Goal: Task Accomplishment & Management: Manage account settings

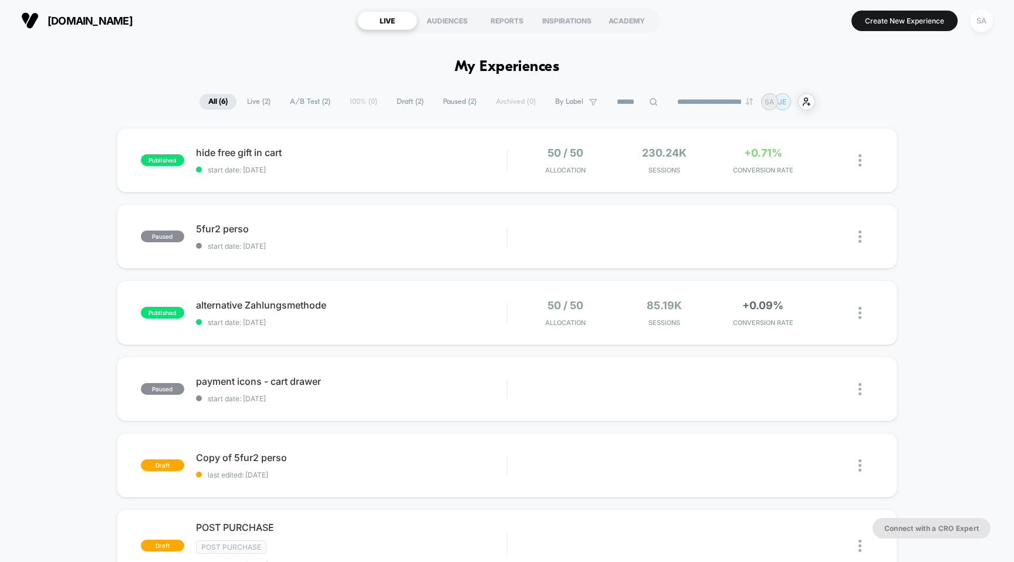
click at [983, 23] on div "SA" at bounding box center [981, 20] width 23 height 23
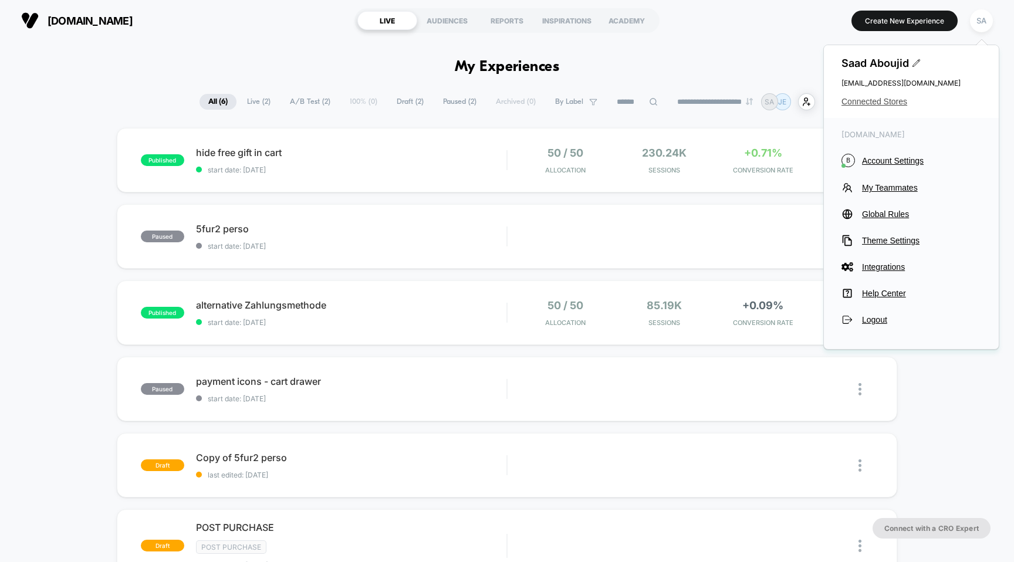
click at [881, 102] on span "Connected Stores" at bounding box center [911, 101] width 140 height 9
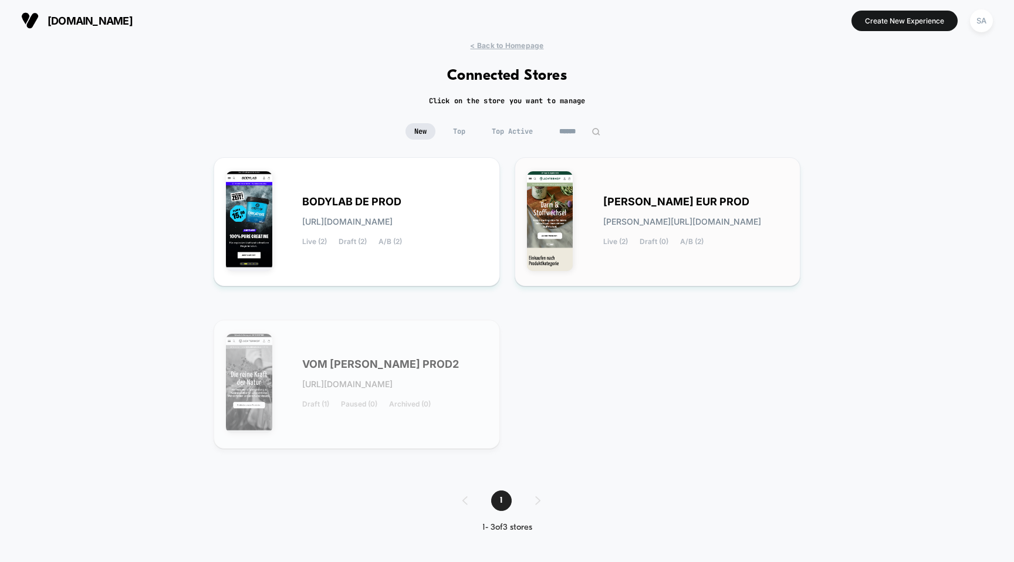
click at [631, 182] on div "ACHTERHOF EUR PROD achterhof-eur_prod.myshopify.com Live (2) Draft (0) A/B (2)" at bounding box center [658, 222] width 262 height 104
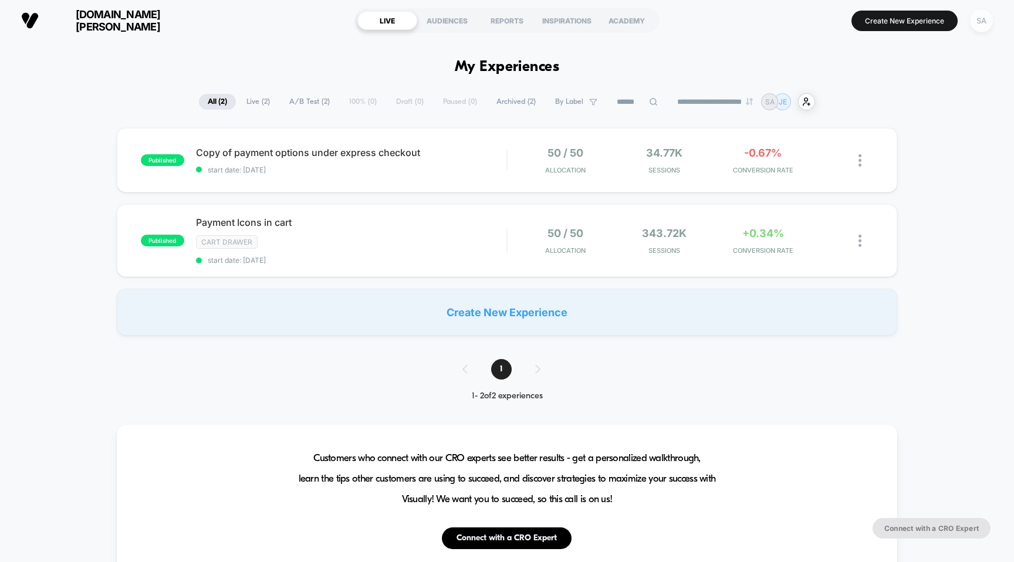
click at [980, 25] on div "SA" at bounding box center [981, 20] width 23 height 23
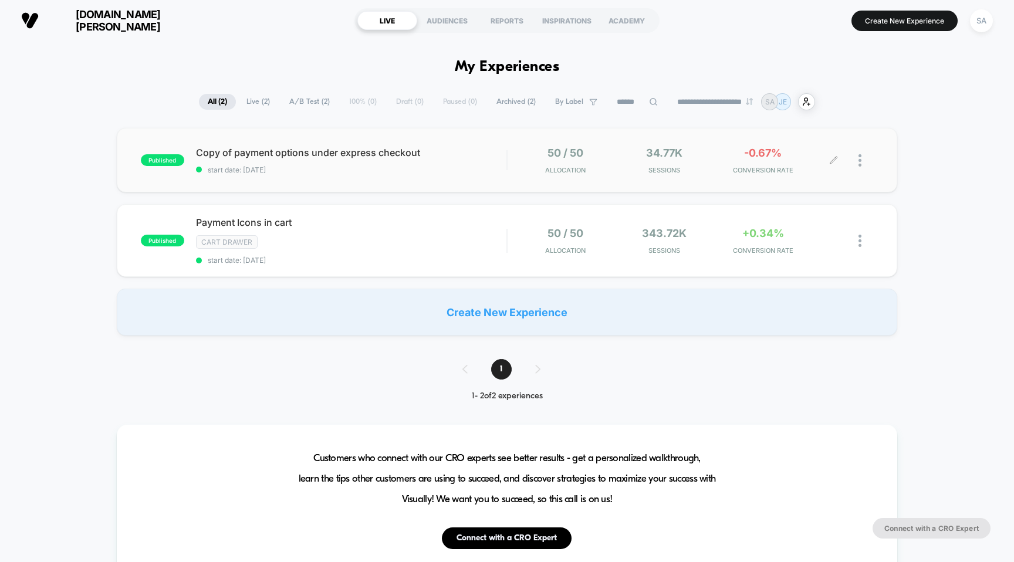
click at [863, 163] on div at bounding box center [865, 161] width 15 height 28
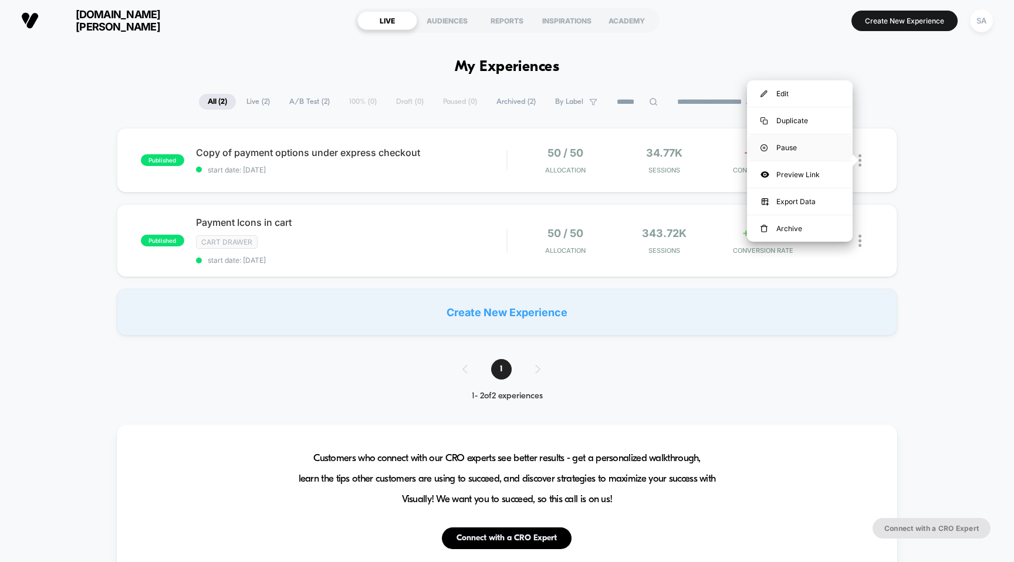
click at [806, 151] on div "Pause" at bounding box center [800, 147] width 106 height 26
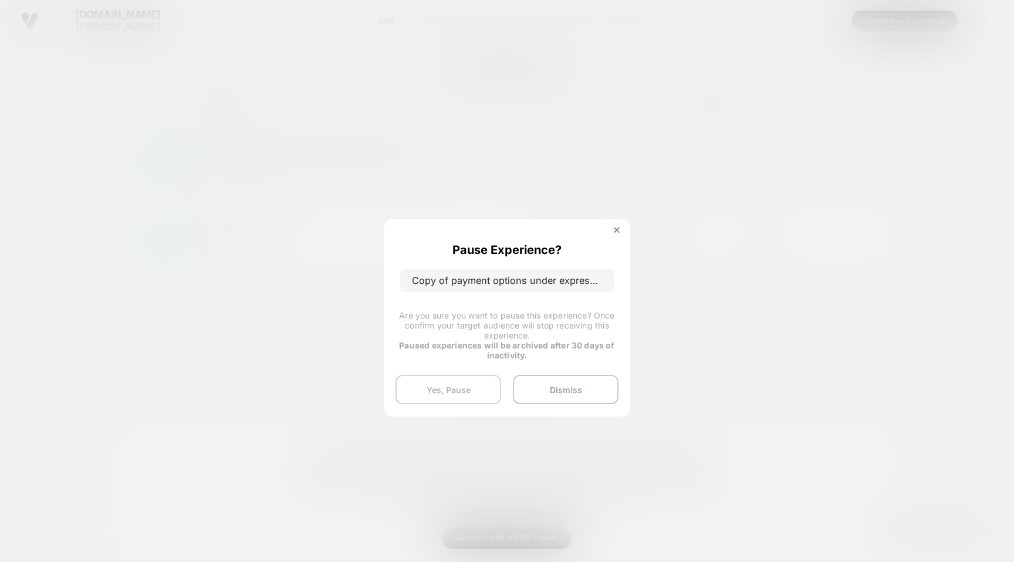
click at [472, 391] on button "Yes, Pause" at bounding box center [448, 389] width 106 height 29
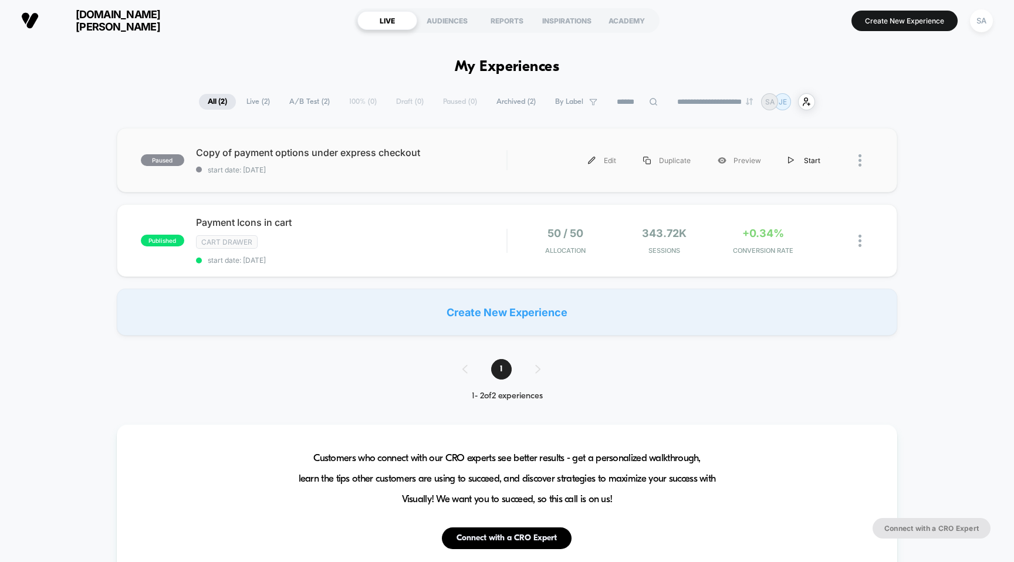
drag, startPoint x: 861, startPoint y: 163, endPoint x: 815, endPoint y: 160, distance: 46.4
click at [815, 160] on div "Edit Duplicate Preview Start" at bounding box center [691, 160] width 366 height 26
click at [98, 22] on span "[DOMAIN_NAME][PERSON_NAME]" at bounding box center [118, 20] width 141 height 25
click at [856, 166] on div at bounding box center [853, 160] width 39 height 26
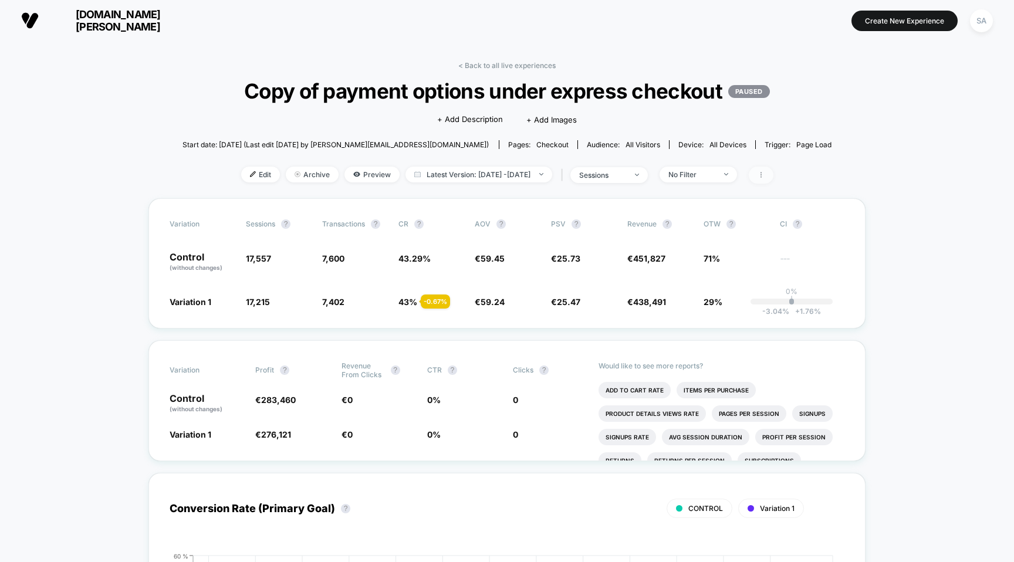
click at [772, 174] on span at bounding box center [761, 175] width 25 height 17
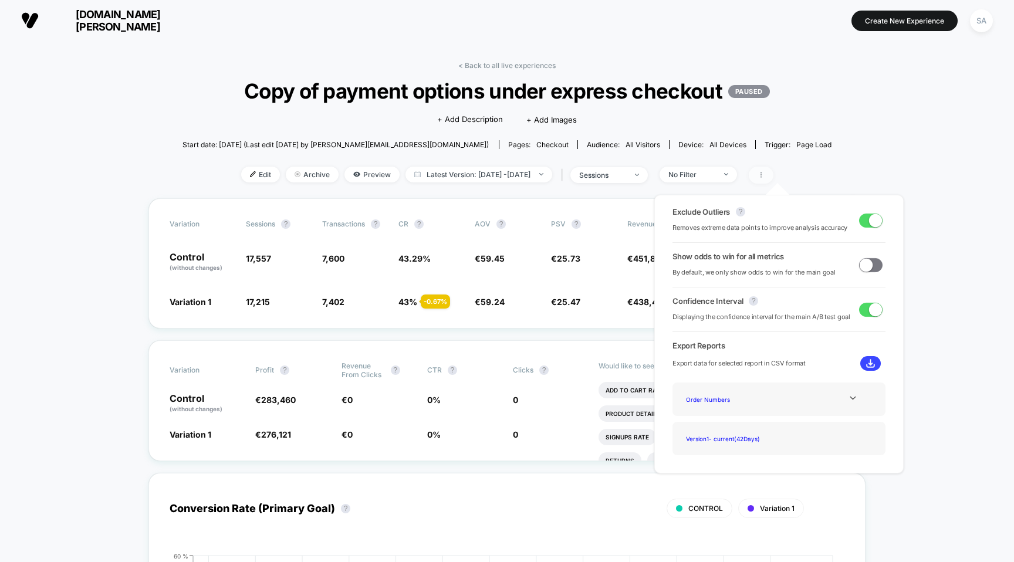
click at [764, 172] on icon at bounding box center [760, 174] width 7 height 7
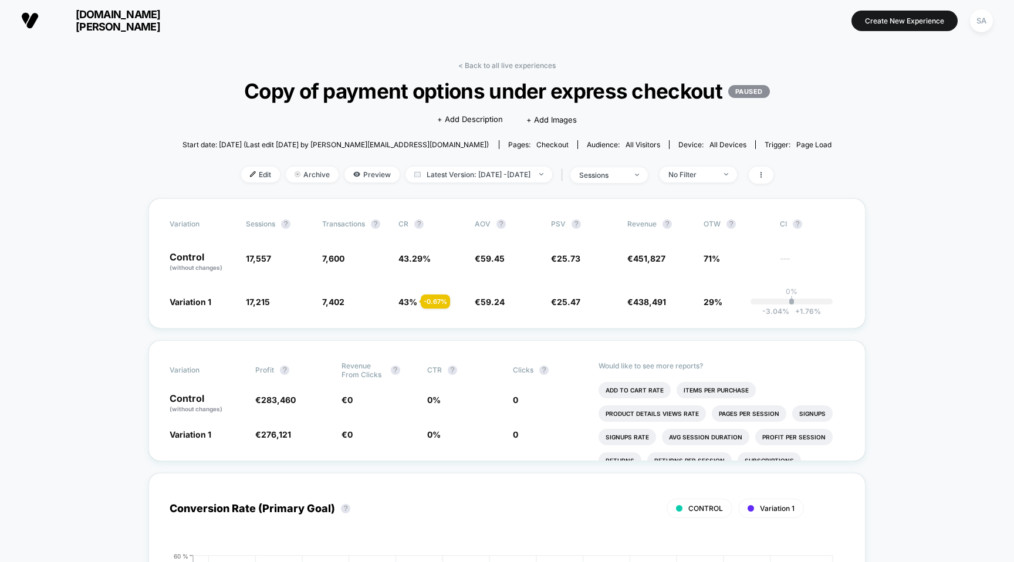
click at [754, 94] on p "PAUSED" at bounding box center [749, 91] width 42 height 13
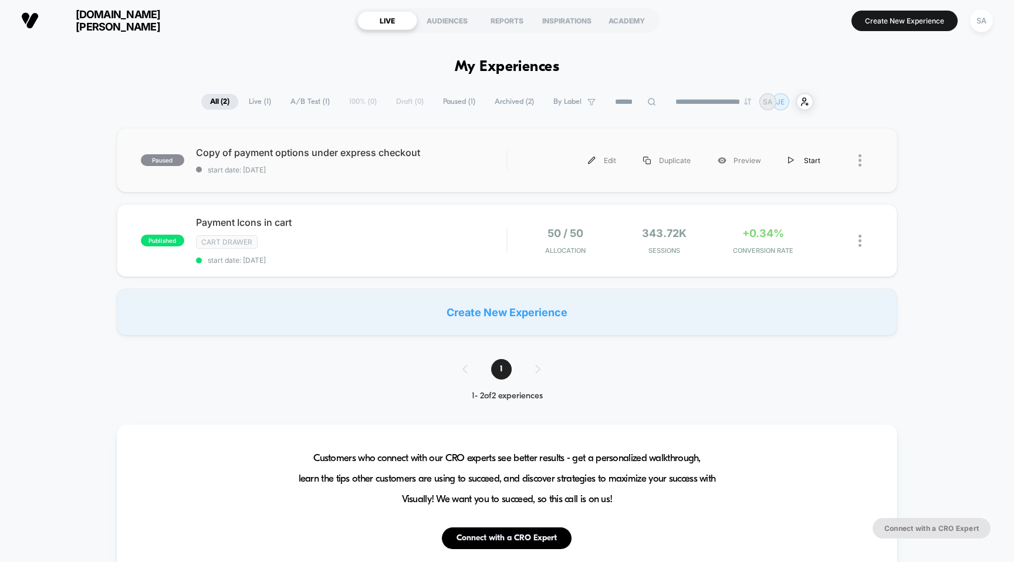
click at [805, 160] on div "Start" at bounding box center [803, 160] width 59 height 26
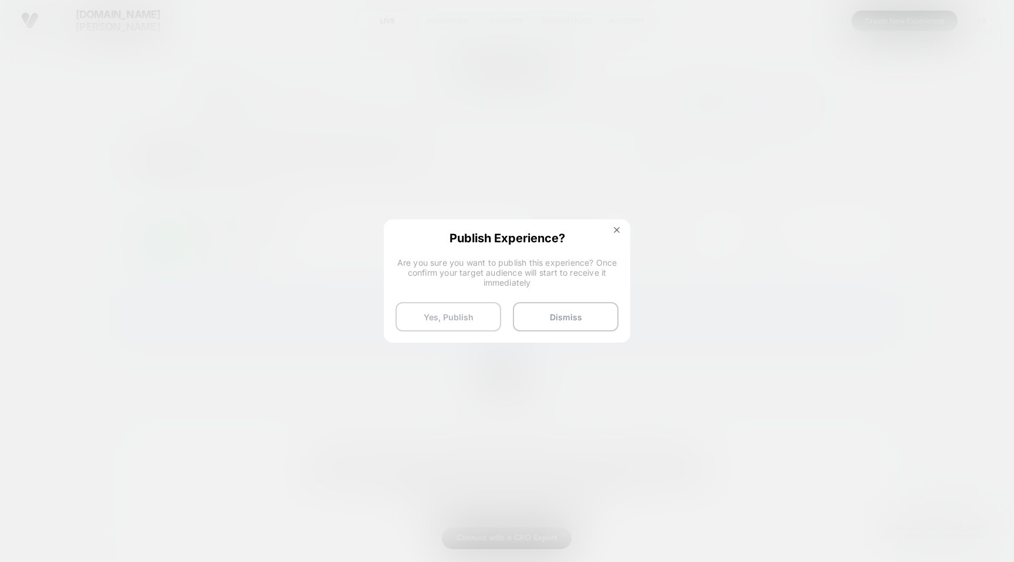
click at [470, 319] on button "Yes, Publish" at bounding box center [448, 316] width 106 height 29
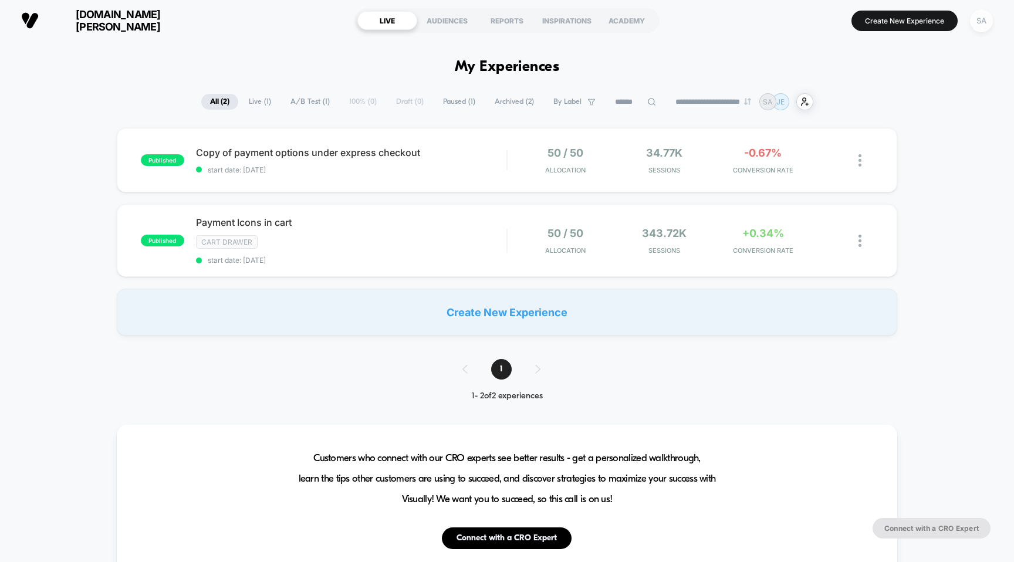
click at [989, 22] on div "SA" at bounding box center [981, 20] width 23 height 23
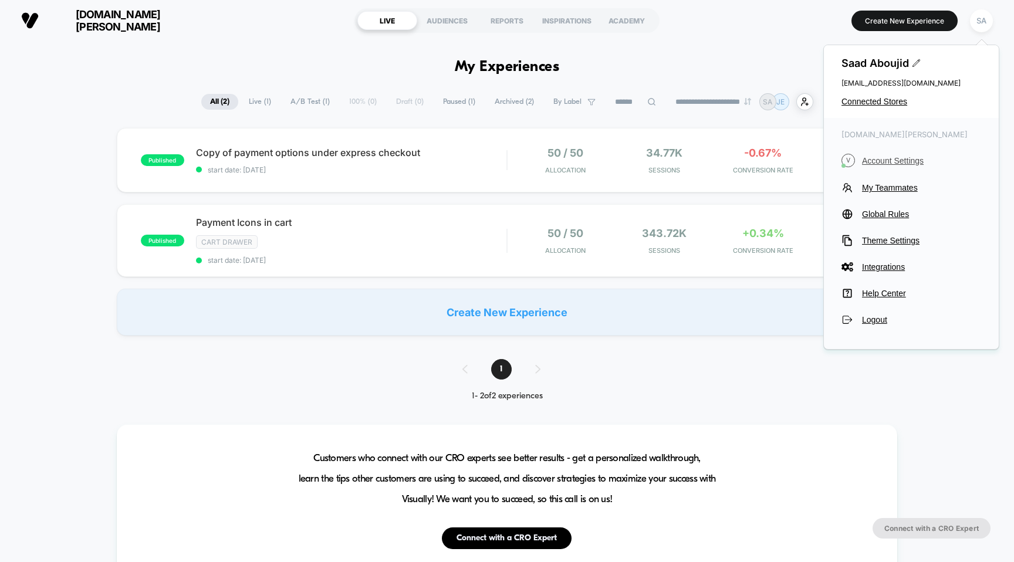
click at [897, 162] on span "Account Settings" at bounding box center [921, 160] width 119 height 9
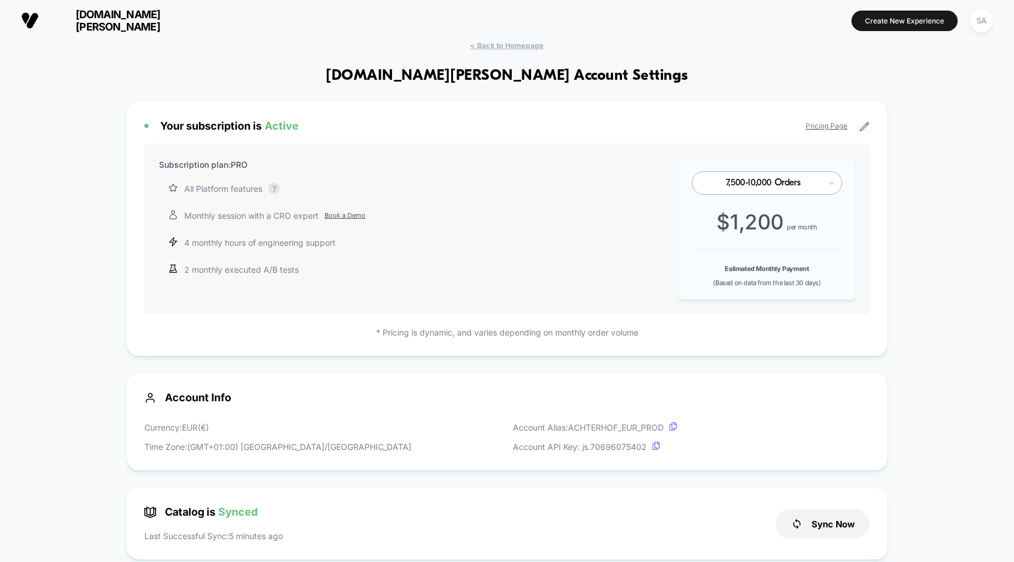
click at [862, 125] on icon at bounding box center [864, 126] width 11 height 11
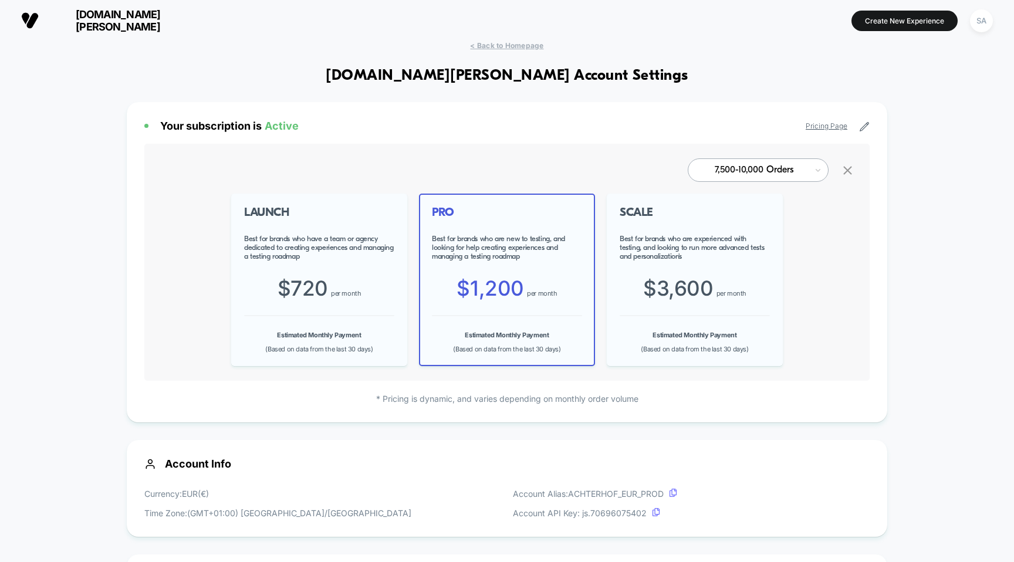
click at [845, 170] on icon at bounding box center [847, 170] width 15 height 15
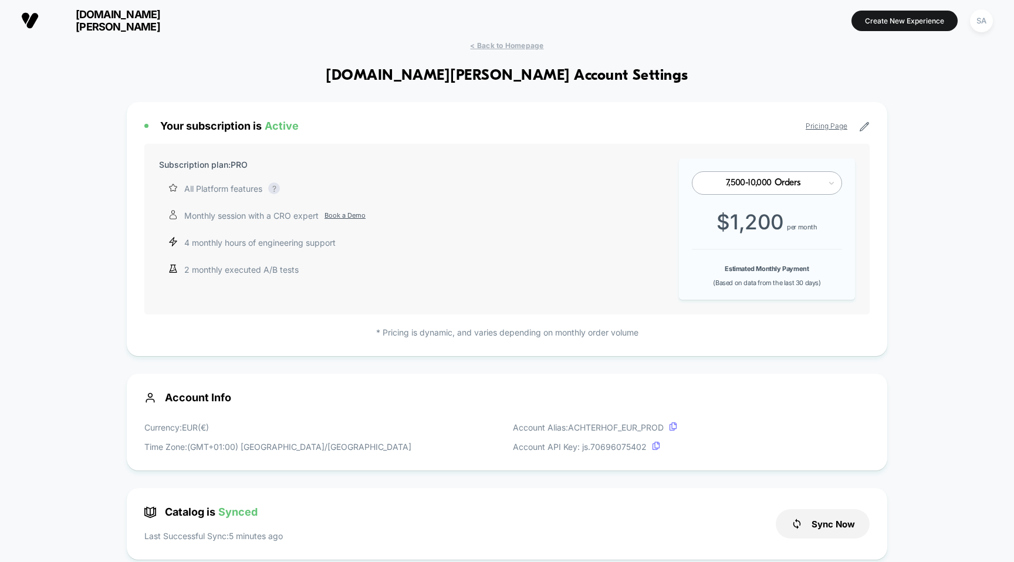
click at [859, 126] on icon at bounding box center [864, 126] width 11 height 11
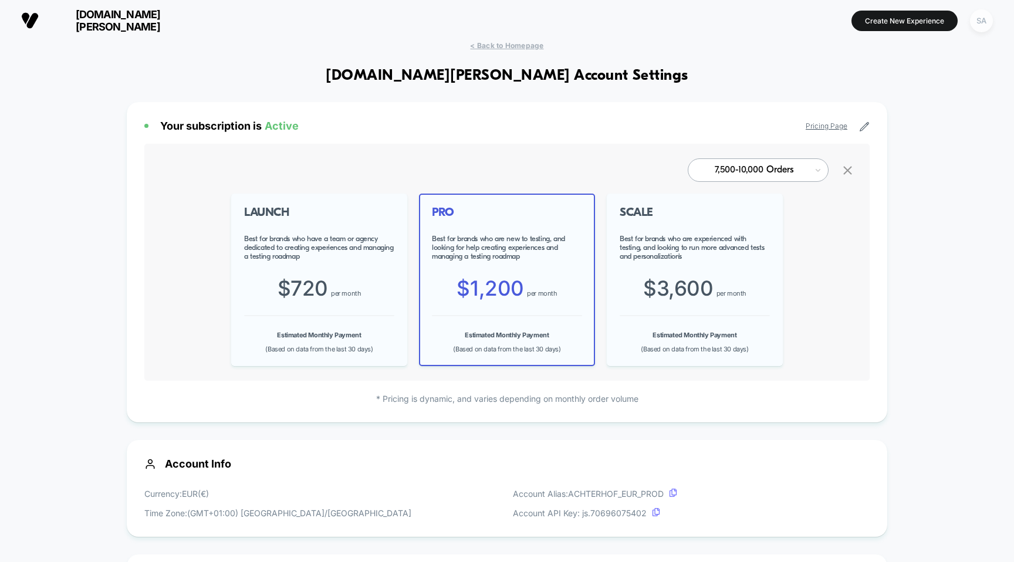
click at [985, 21] on div "SA" at bounding box center [981, 20] width 23 height 23
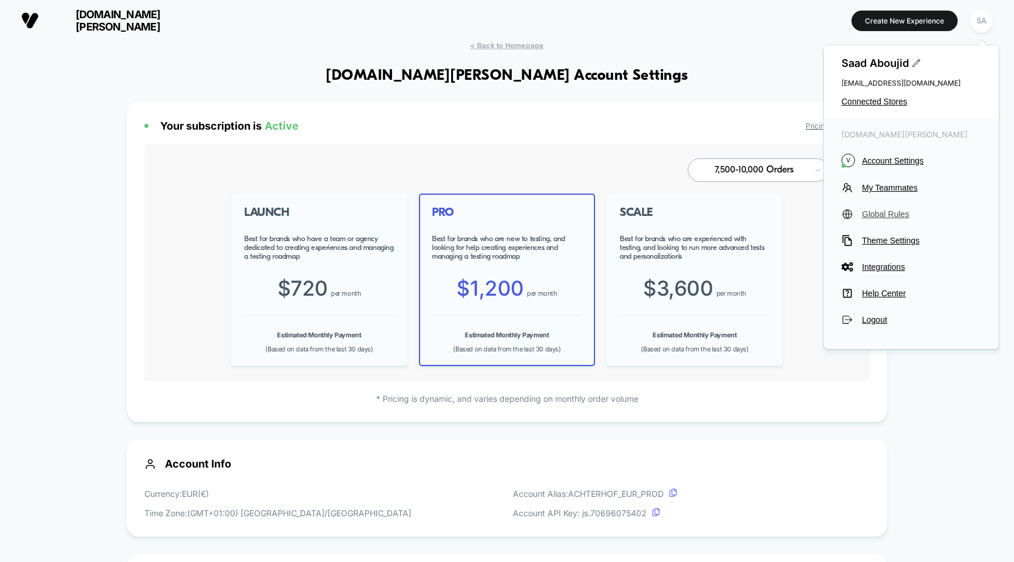
click at [885, 210] on span "Global Rules" at bounding box center [921, 213] width 119 height 9
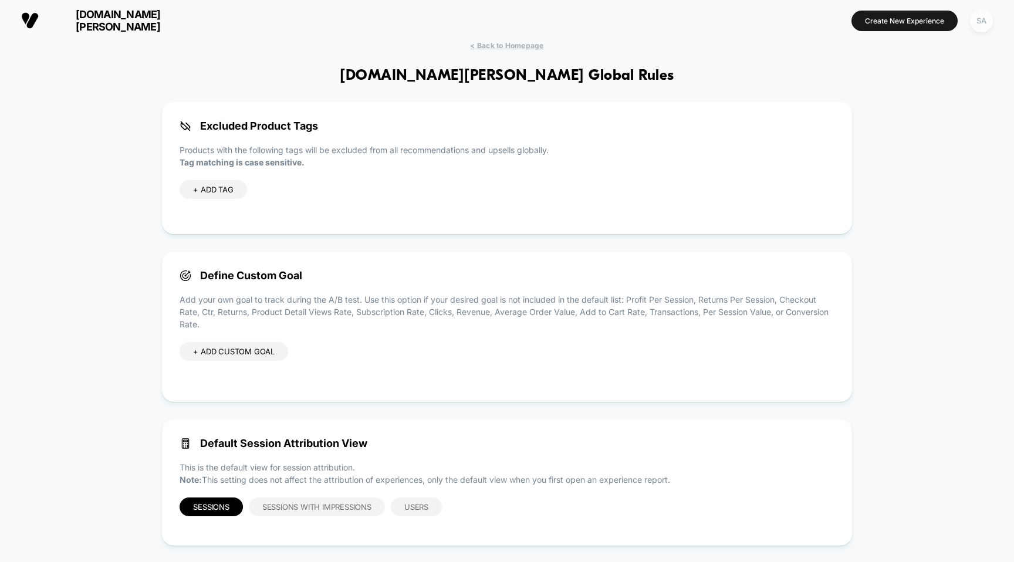
click at [978, 15] on div "SA" at bounding box center [981, 20] width 23 height 23
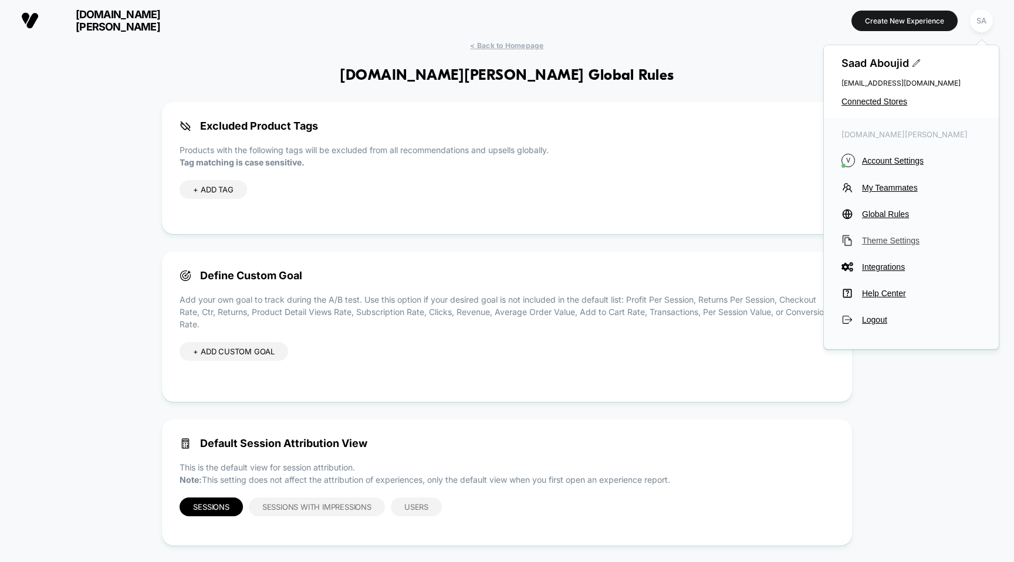
click at [899, 238] on span "Theme Settings" at bounding box center [921, 240] width 119 height 9
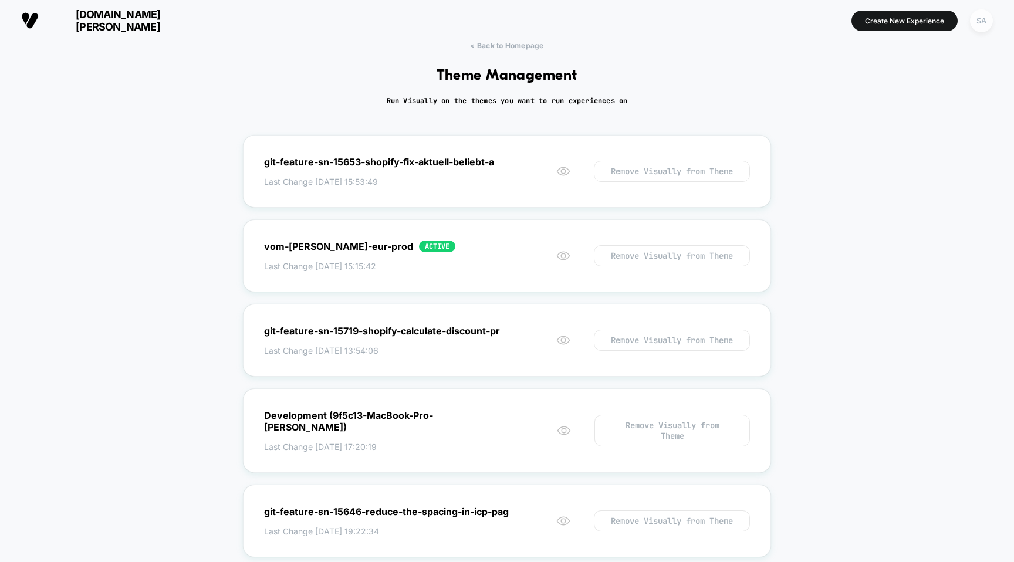
click at [974, 18] on div "SA" at bounding box center [981, 20] width 23 height 23
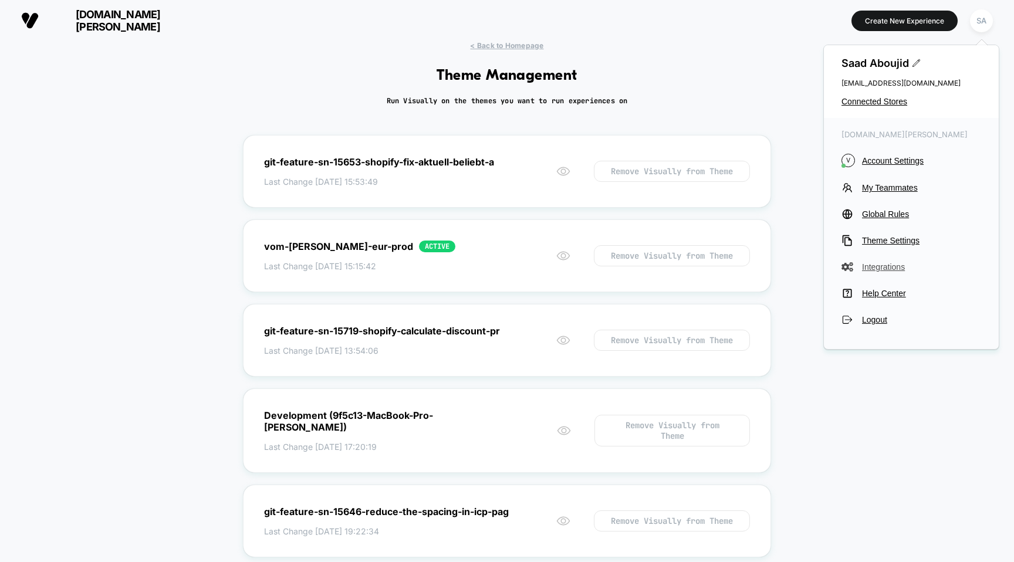
click at [889, 263] on span "Integrations" at bounding box center [921, 266] width 119 height 9
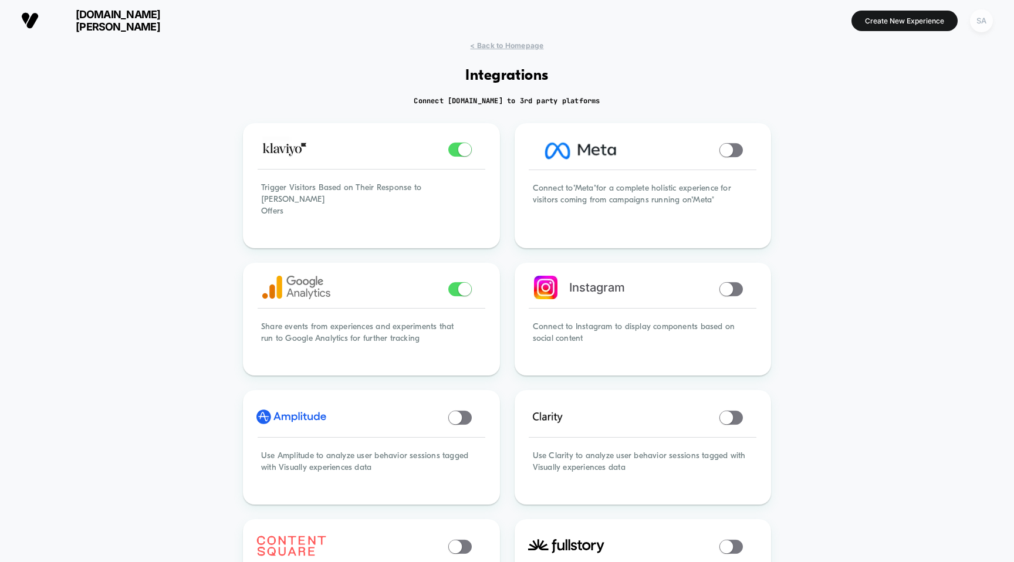
click at [975, 19] on div "SA" at bounding box center [981, 20] width 23 height 23
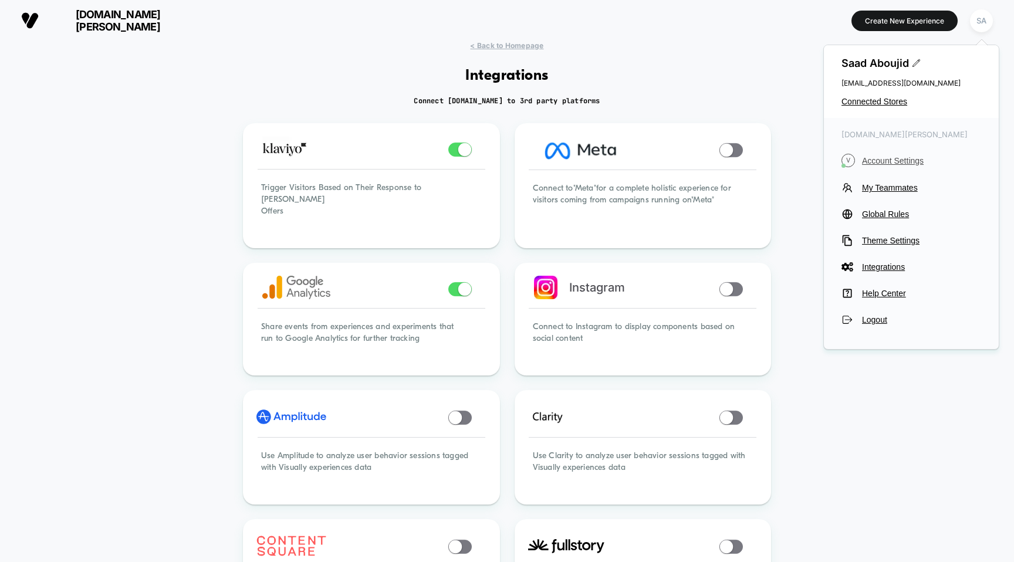
click at [898, 162] on span "Account Settings" at bounding box center [921, 160] width 119 height 9
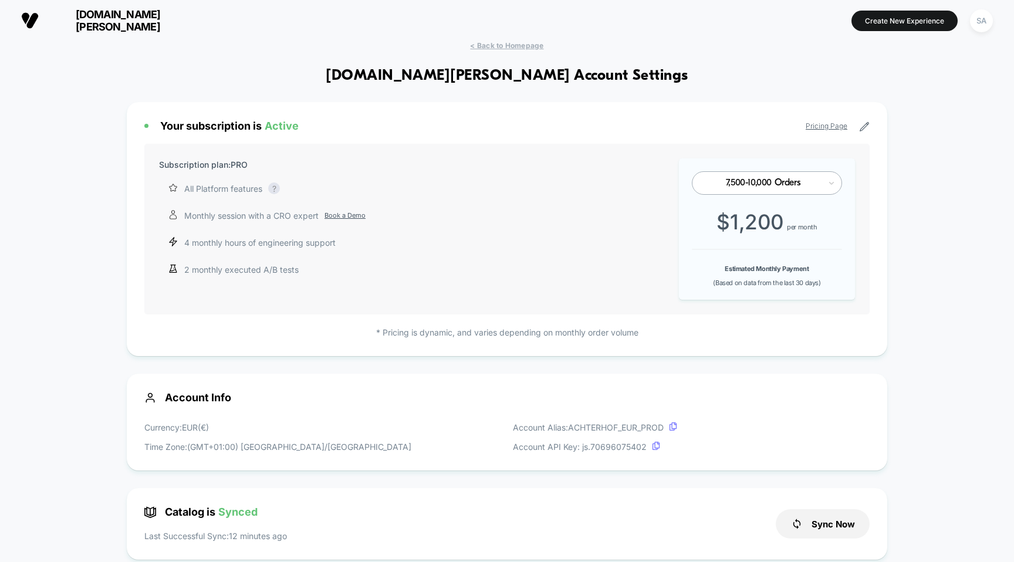
click at [858, 123] on div "Pricing Page" at bounding box center [838, 126] width 64 height 11
click at [860, 123] on icon at bounding box center [864, 126] width 11 height 11
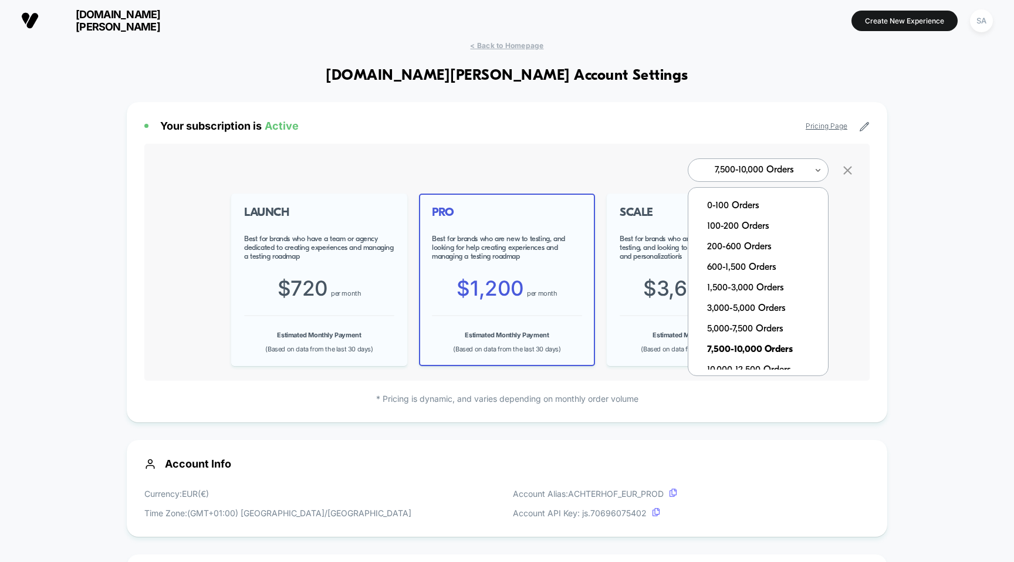
click at [817, 162] on div at bounding box center [818, 170] width 8 height 22
click at [747, 203] on div "0-100 Orders" at bounding box center [764, 206] width 128 height 21
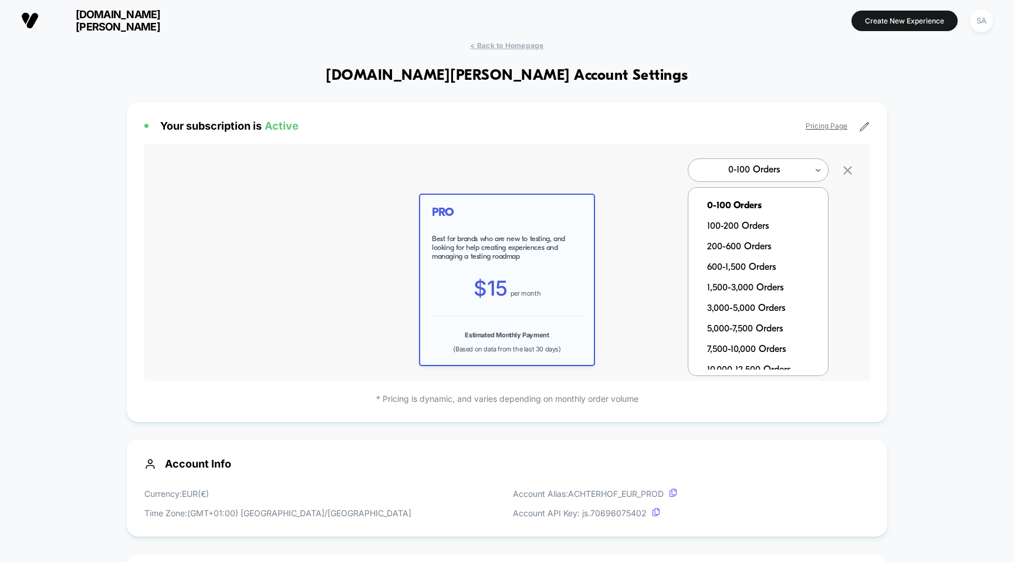
click at [783, 166] on div "0-100 Orders" at bounding box center [754, 170] width 106 height 11
click at [833, 127] on link "Pricing Page" at bounding box center [827, 125] width 42 height 9
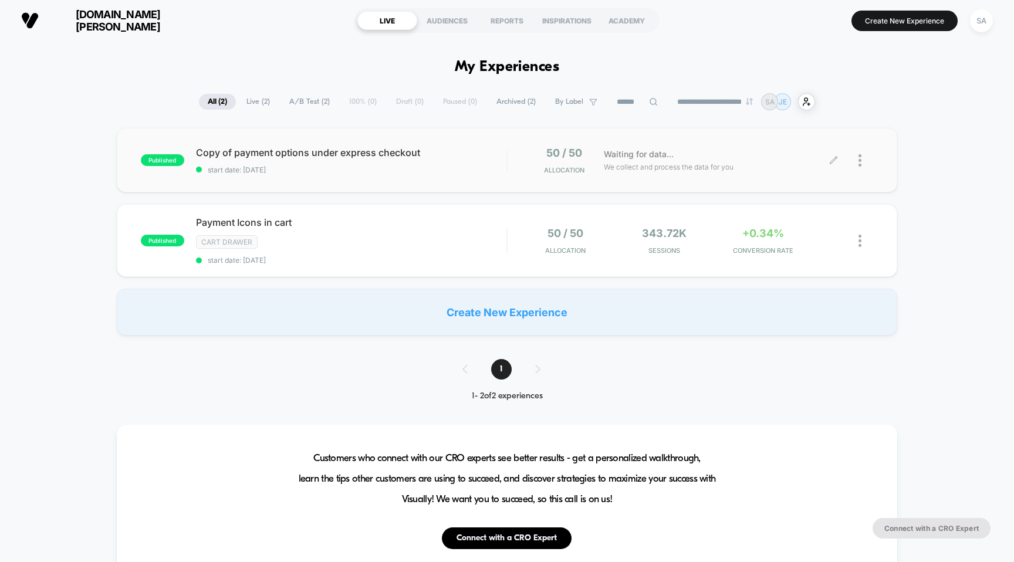
click at [855, 168] on div at bounding box center [853, 161] width 39 height 28
click at [861, 162] on img at bounding box center [859, 160] width 3 height 12
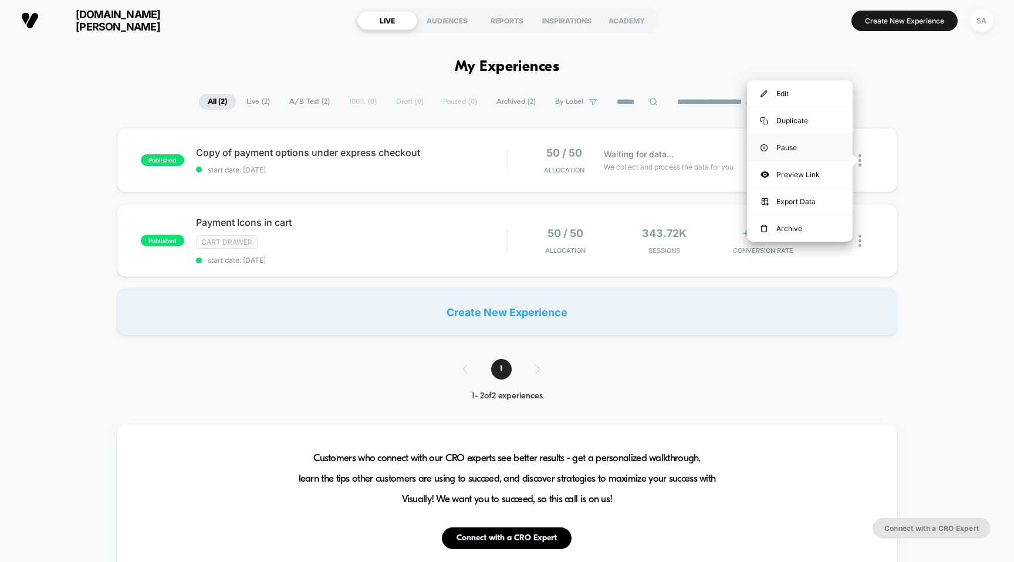
click at [818, 143] on div "Pause" at bounding box center [800, 147] width 106 height 26
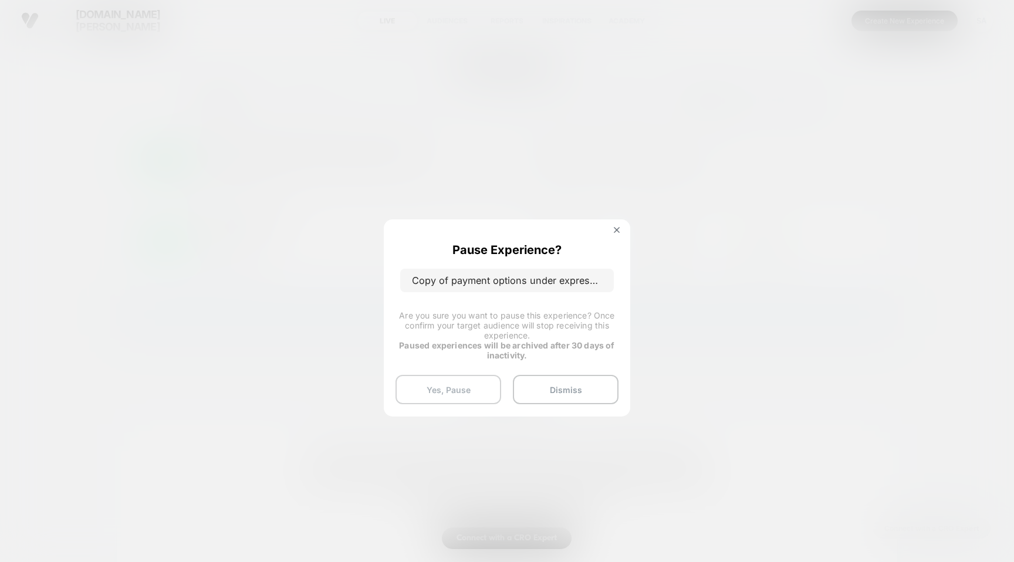
click at [445, 385] on button "Yes, Pause" at bounding box center [448, 389] width 106 height 29
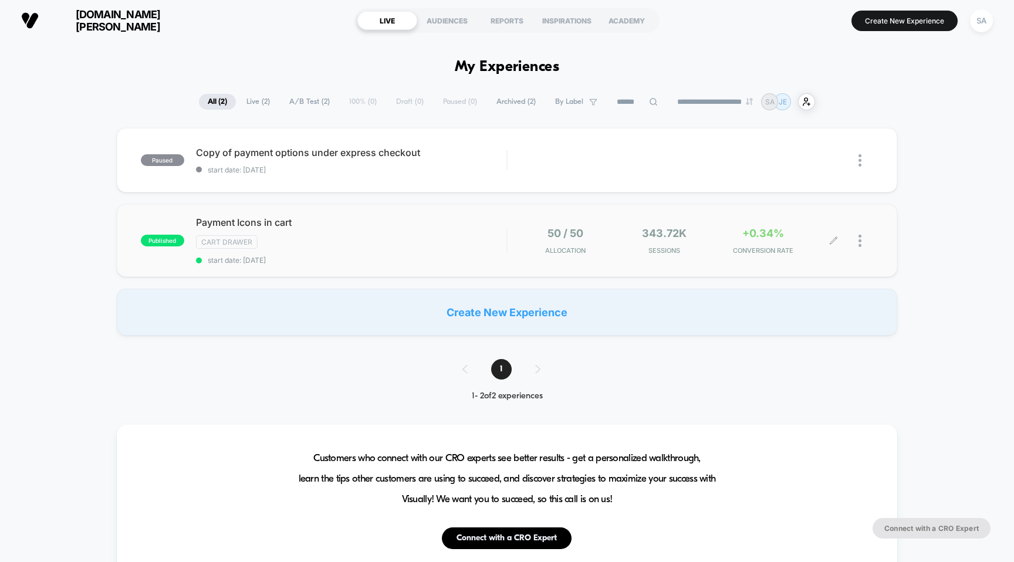
click at [861, 237] on img at bounding box center [859, 241] width 3 height 12
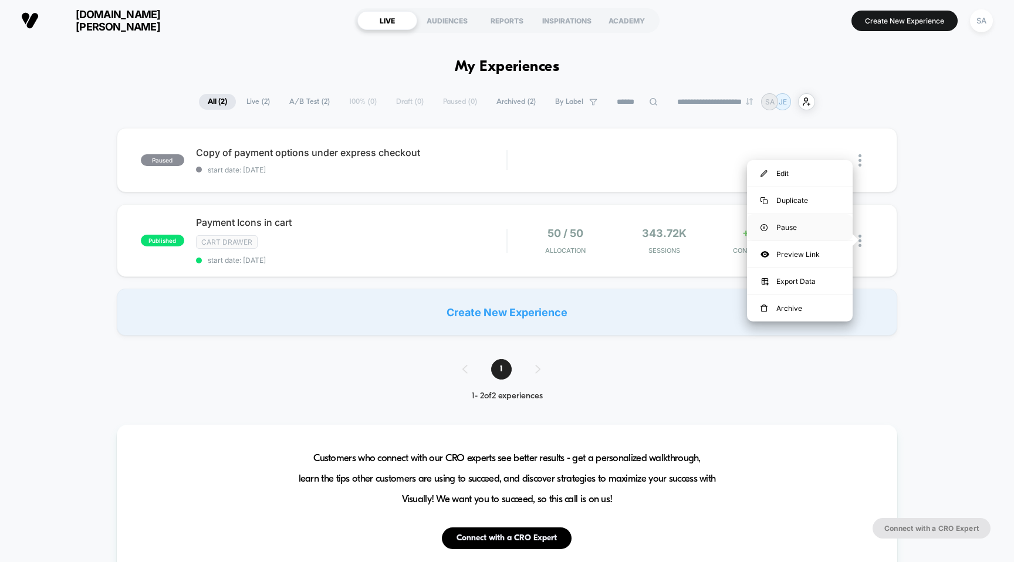
click at [774, 232] on div "Pause" at bounding box center [800, 227] width 106 height 26
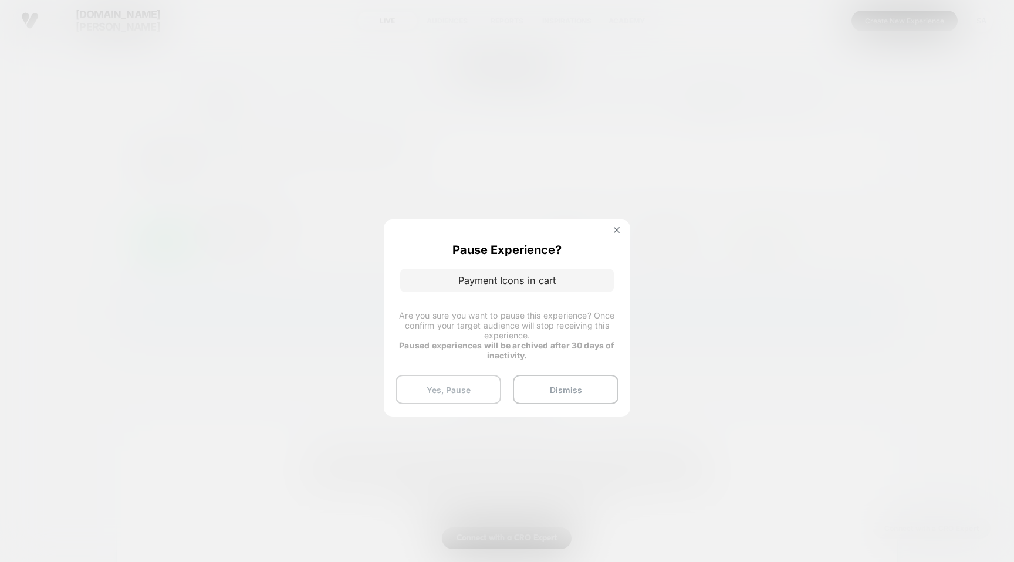
click at [472, 380] on button "Yes, Pause" at bounding box center [448, 389] width 106 height 29
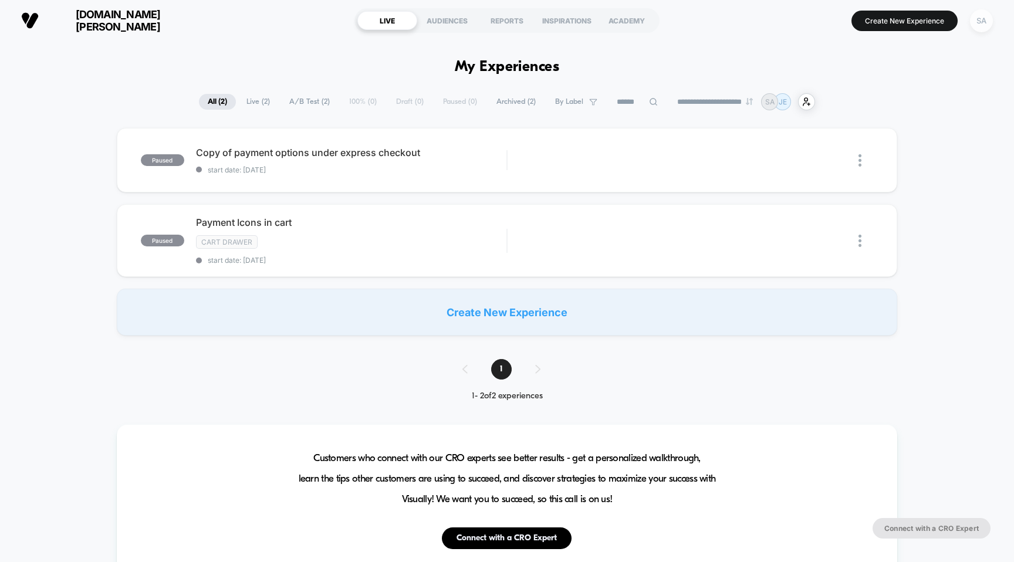
click at [983, 12] on div "SA" at bounding box center [981, 20] width 23 height 23
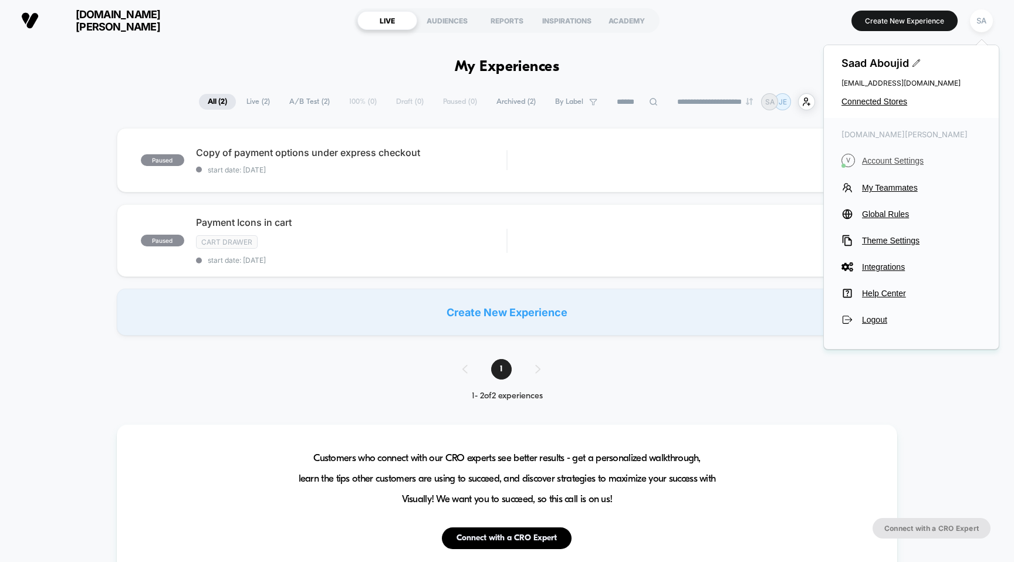
click at [913, 158] on span "Account Settings" at bounding box center [921, 160] width 119 height 9
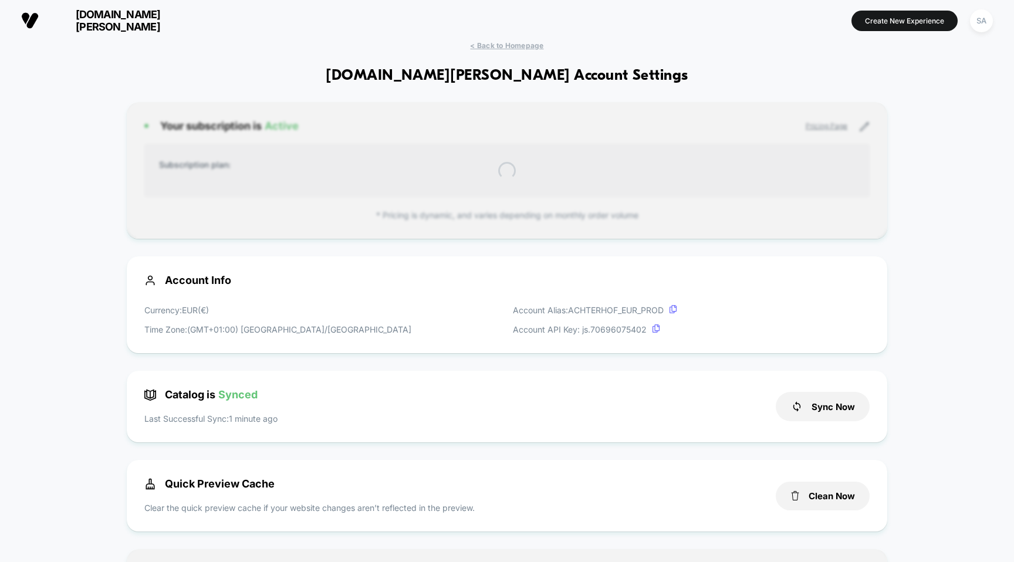
scroll to position [158, 0]
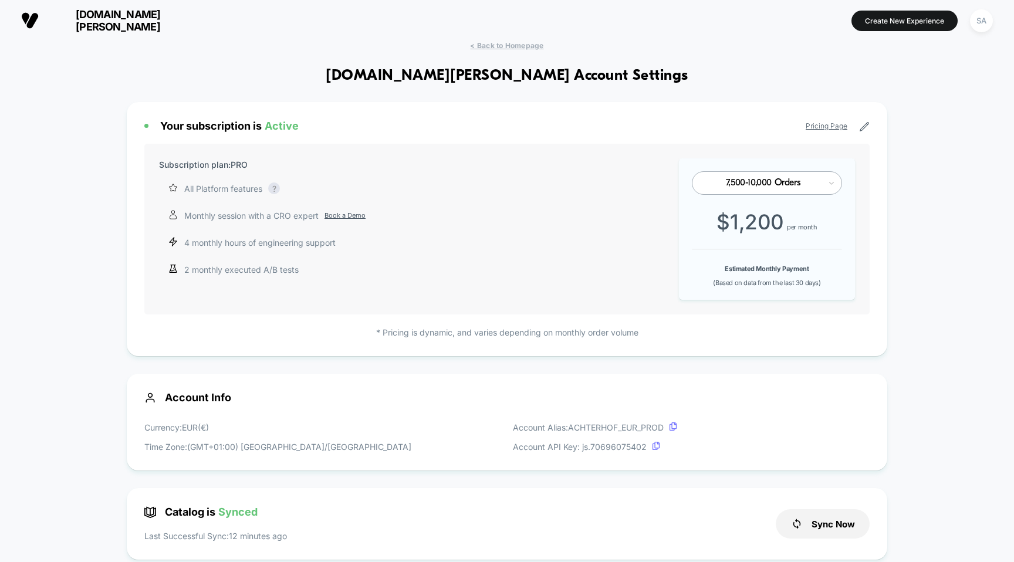
click at [864, 126] on icon at bounding box center [864, 126] width 11 height 11
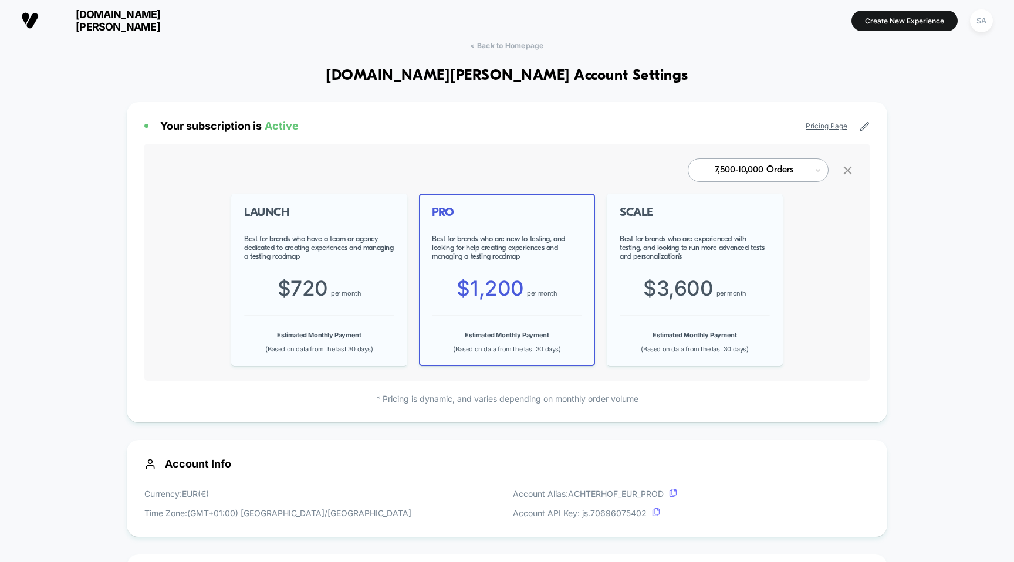
click at [779, 168] on div at bounding box center [754, 170] width 106 height 7
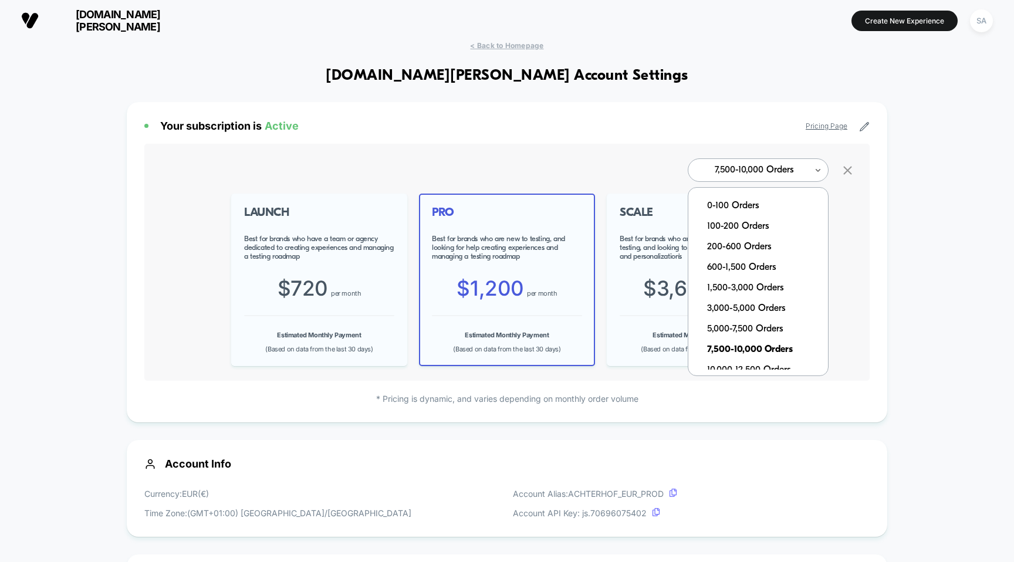
click at [779, 168] on div at bounding box center [754, 170] width 106 height 7
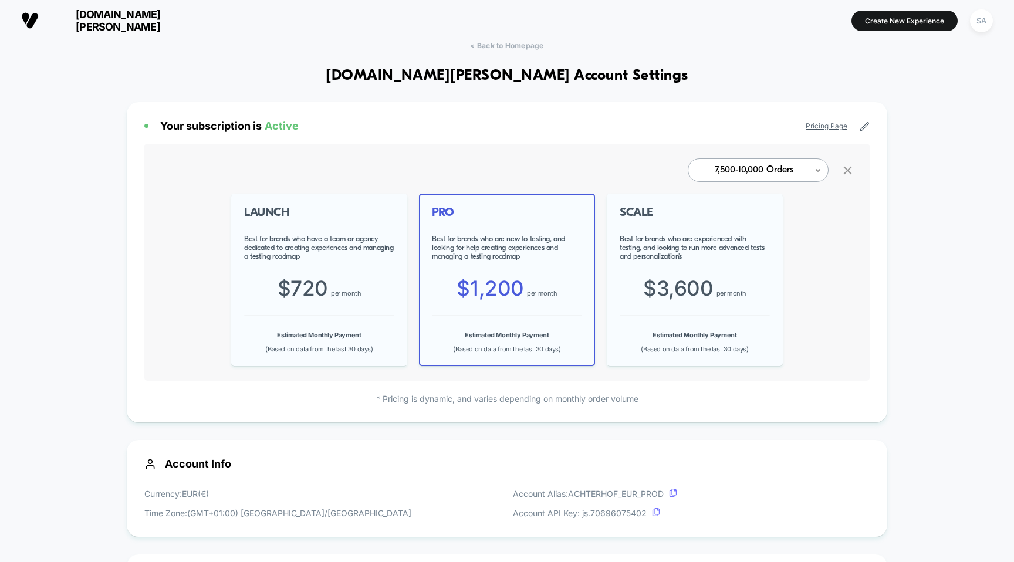
click at [865, 124] on icon at bounding box center [864, 126] width 11 height 11
